Goal: Check status: Check status

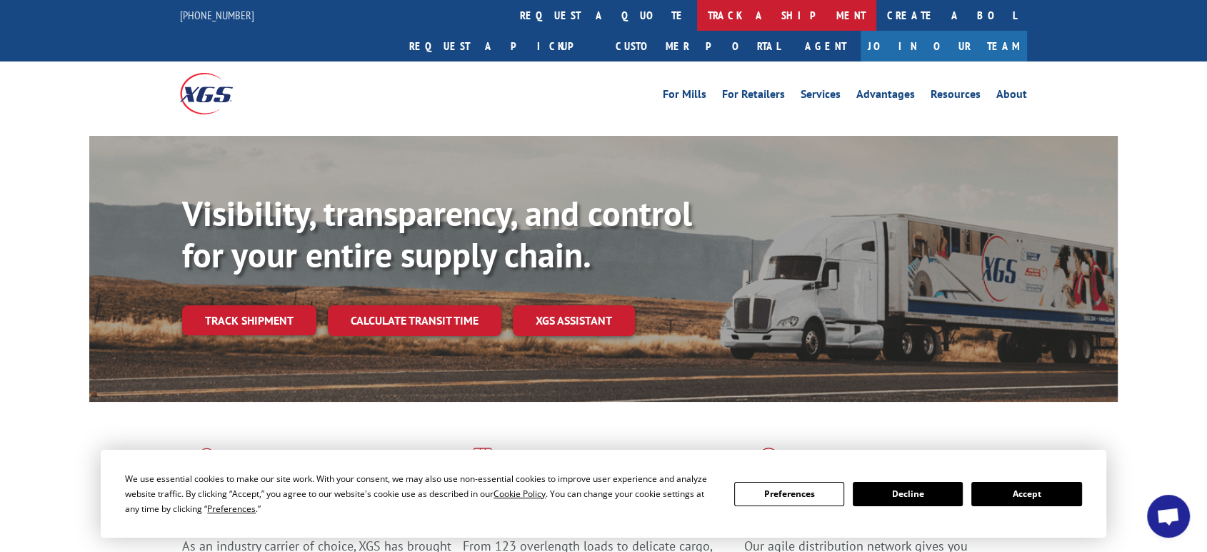
click at [697, 13] on link "track a shipment" at bounding box center [786, 15] width 179 height 31
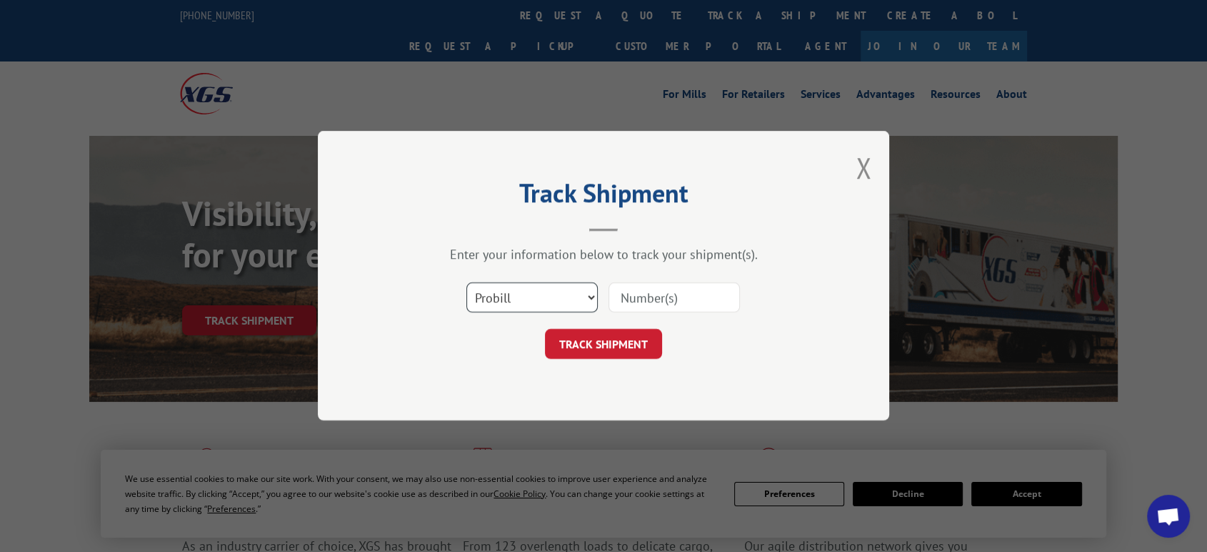
click at [536, 302] on select "Select category... Probill BOL PO" at bounding box center [532, 298] width 131 height 30
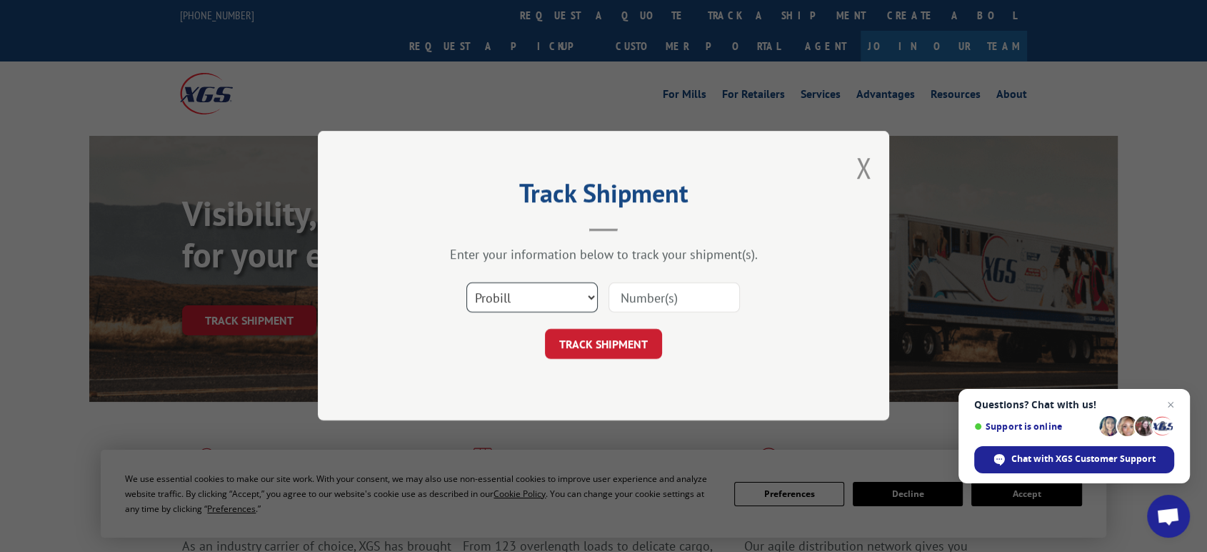
select select "po"
click at [467, 283] on select "Select category... Probill BOL PO" at bounding box center [532, 298] width 131 height 30
click at [641, 299] on input at bounding box center [674, 298] width 131 height 30
type input "06522796"
click at [545, 329] on button "TRACK SHIPMENT" at bounding box center [603, 344] width 117 height 30
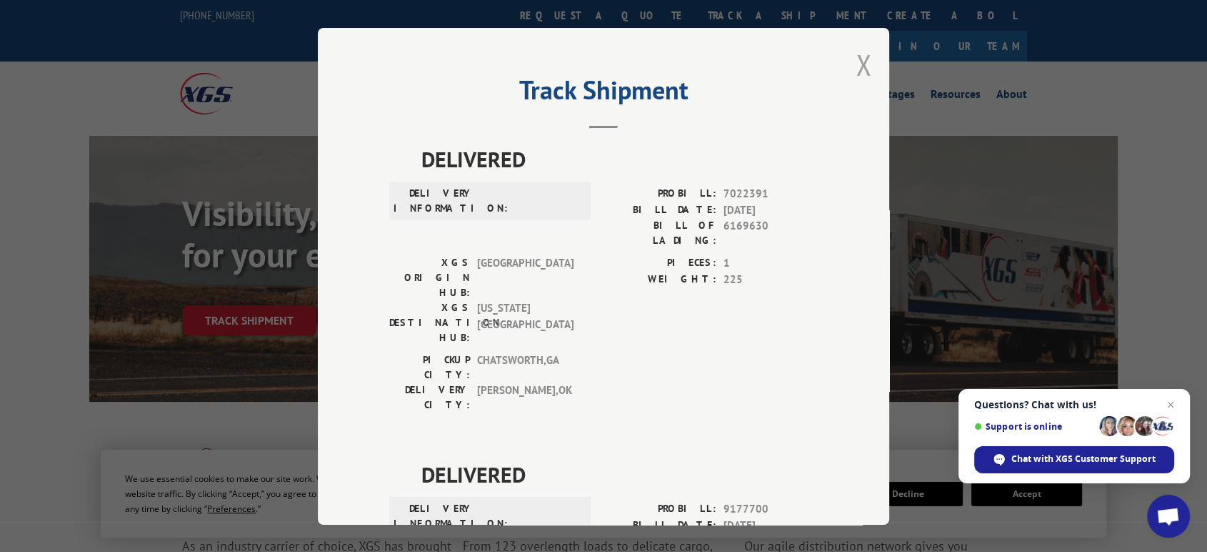
click at [856, 58] on button "Close modal" at bounding box center [864, 65] width 16 height 38
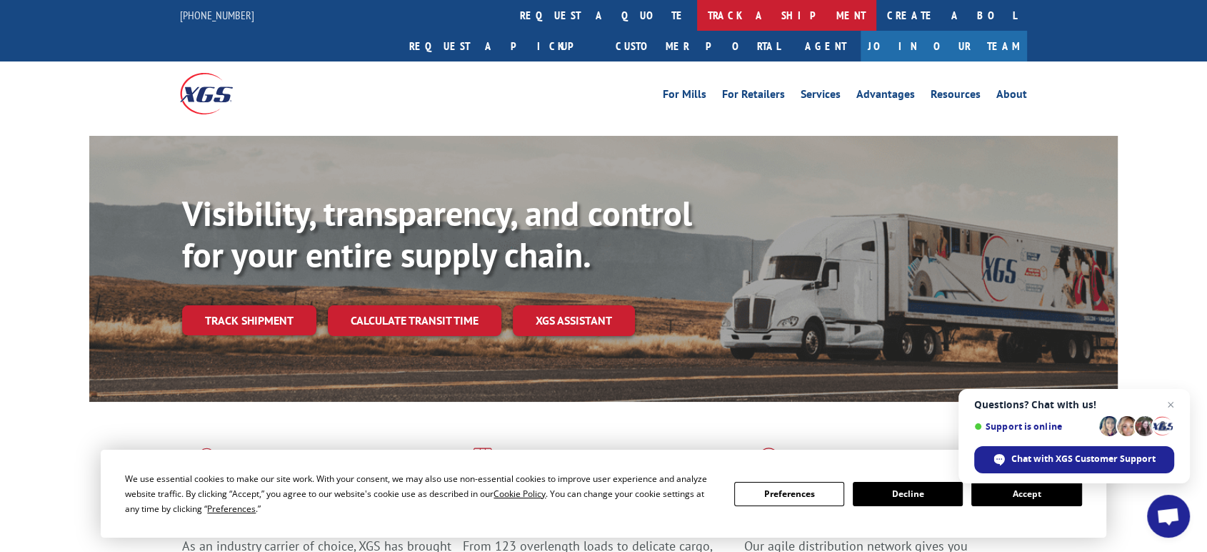
click at [697, 16] on link "track a shipment" at bounding box center [786, 15] width 179 height 31
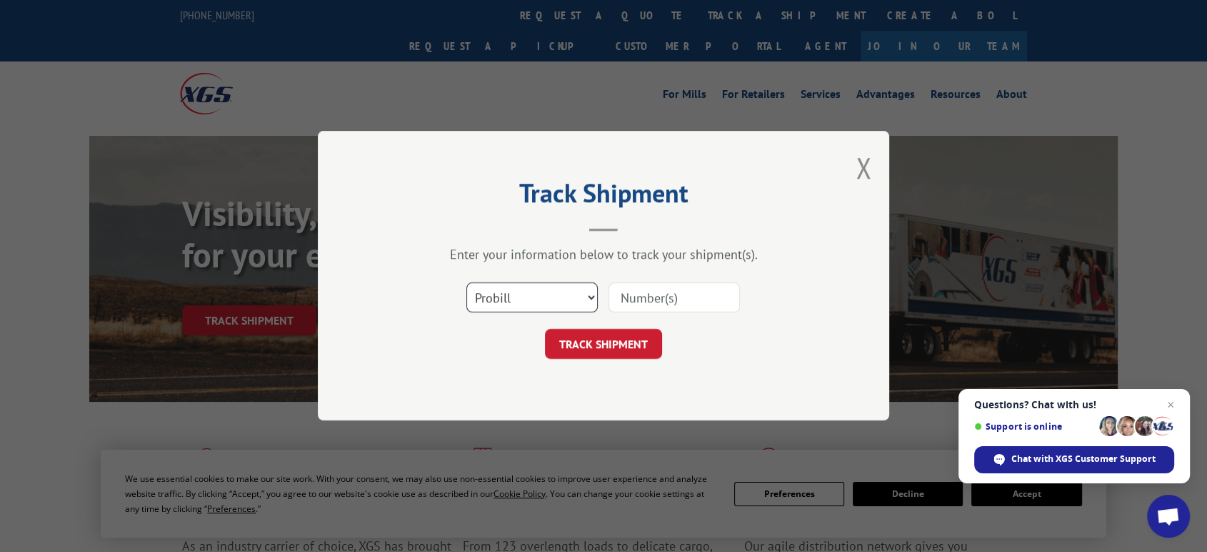
click at [522, 303] on select "Select category... Probill BOL PO" at bounding box center [532, 298] width 131 height 30
select select "po"
click at [467, 283] on select "Select category... Probill BOL PO" at bounding box center [532, 298] width 131 height 30
drag, startPoint x: 649, startPoint y: 304, endPoint x: 904, endPoint y: 337, distance: 256.5
click at [651, 304] on input at bounding box center [674, 298] width 131 height 30
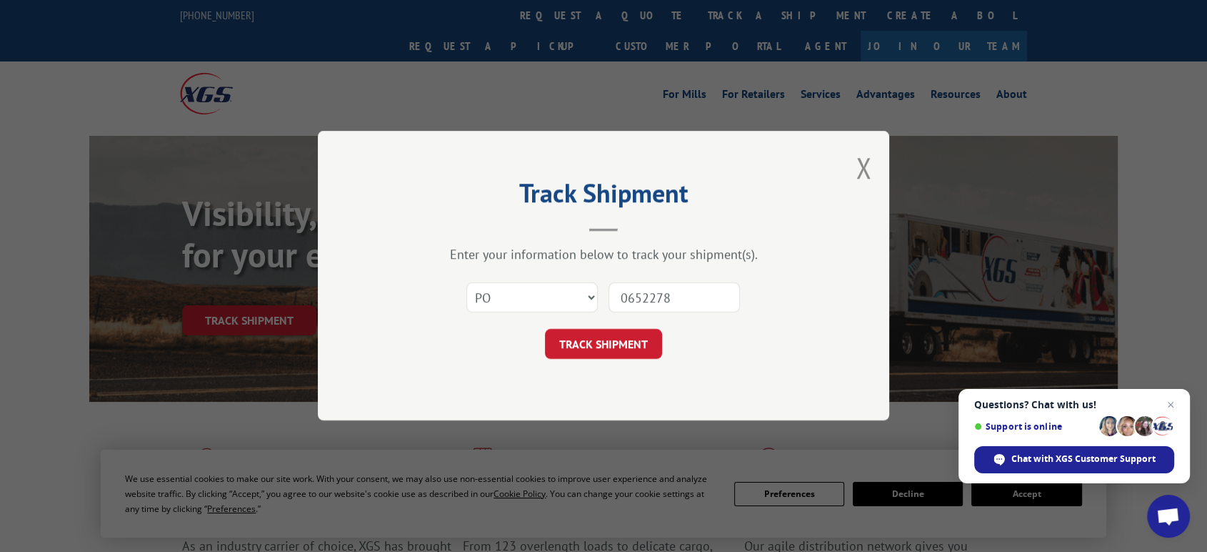
type input "06522783"
click button "TRACK SHIPMENT" at bounding box center [603, 344] width 117 height 30
